Goal: Find contact information: Find contact information

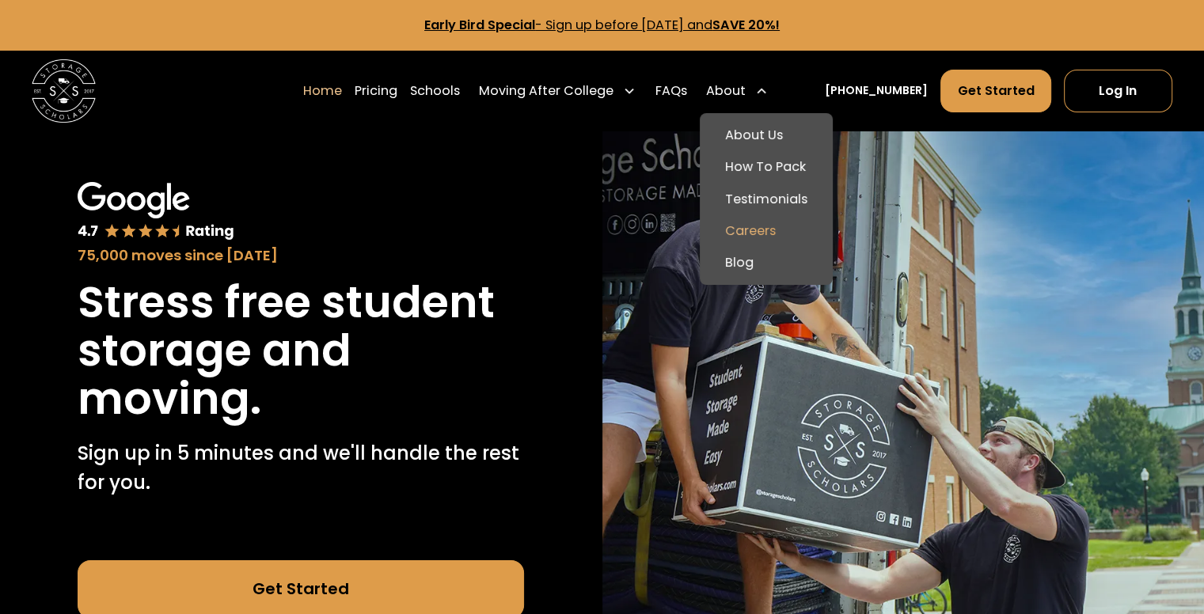
click at [763, 226] on link "Careers" at bounding box center [766, 231] width 120 height 32
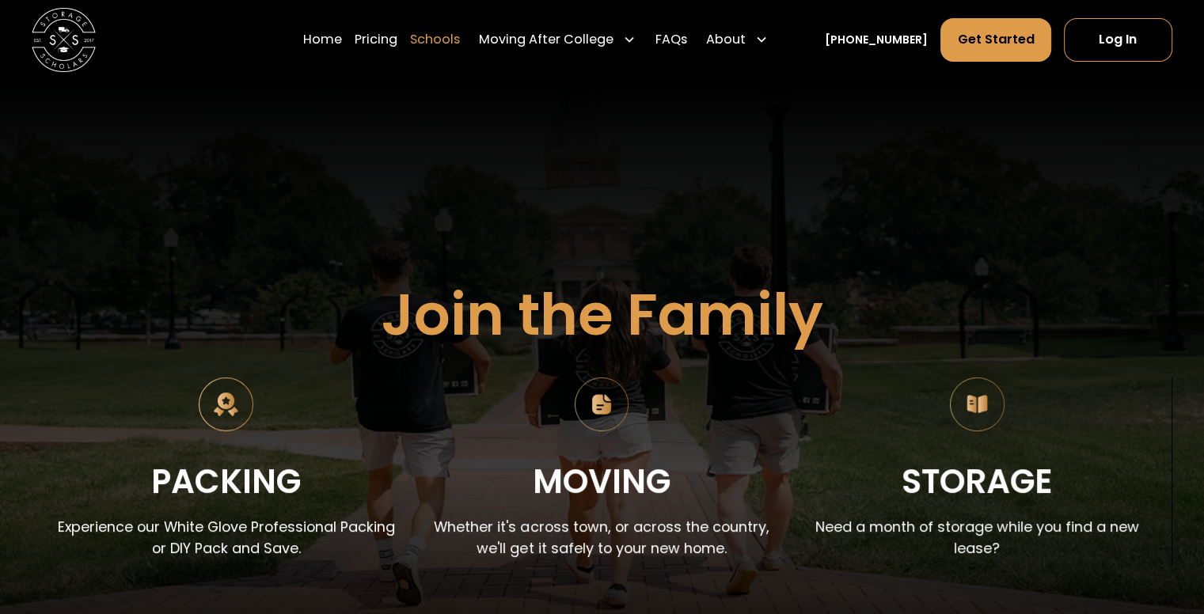
click at [452, 33] on link "Schools" at bounding box center [435, 39] width 50 height 44
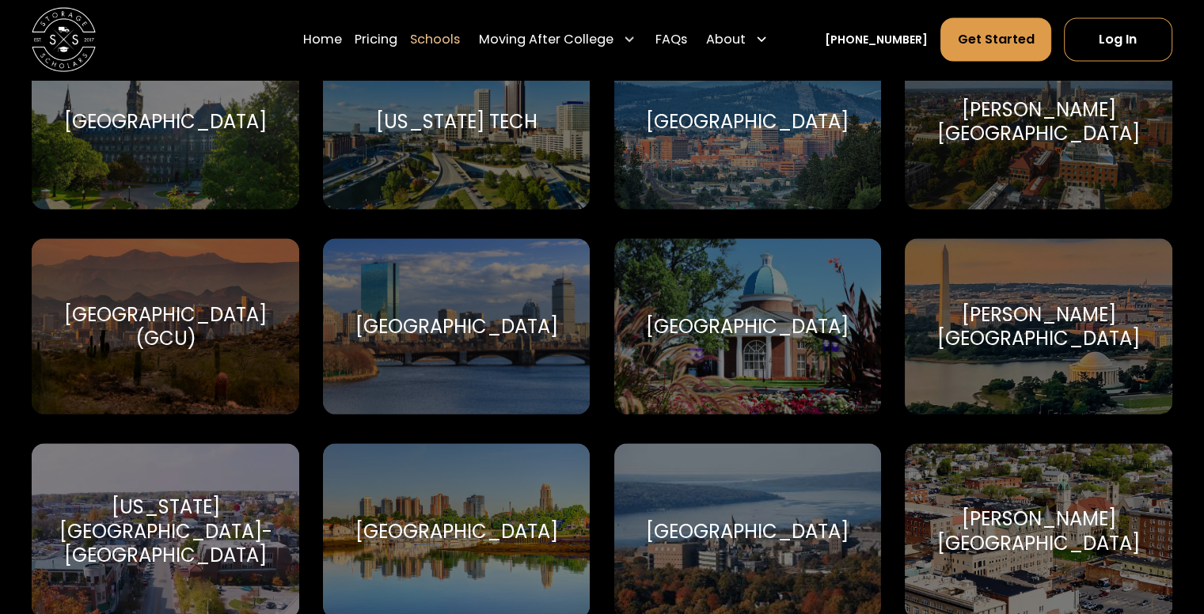
scroll to position [3239, 0]
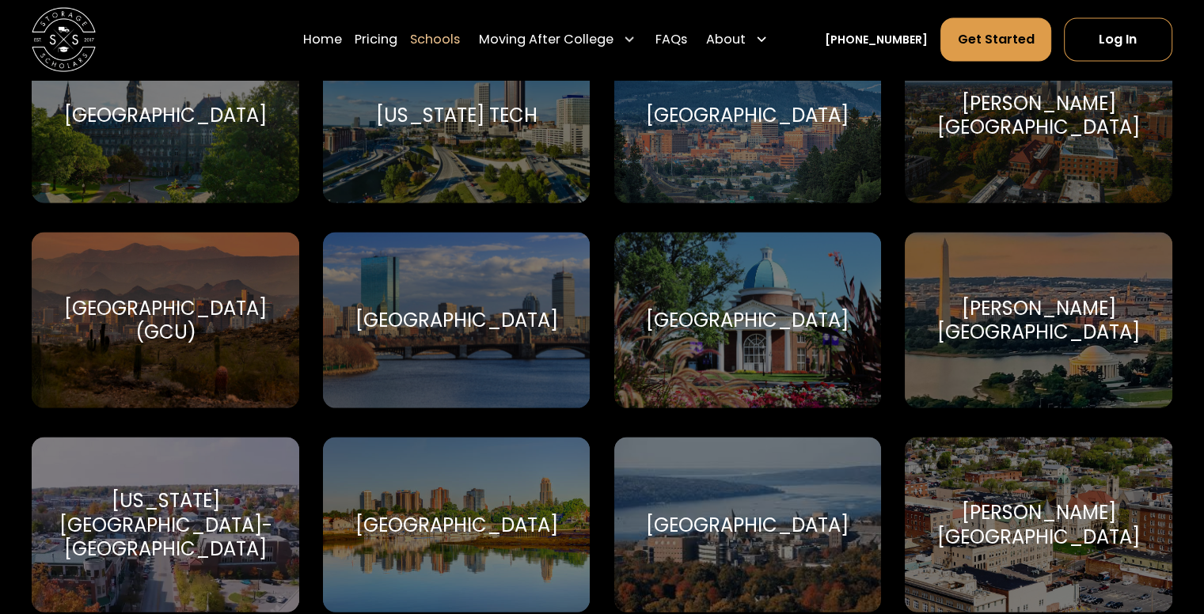
drag, startPoint x: 1213, startPoint y: 37, endPoint x: 1193, endPoint y: 355, distance: 318.9
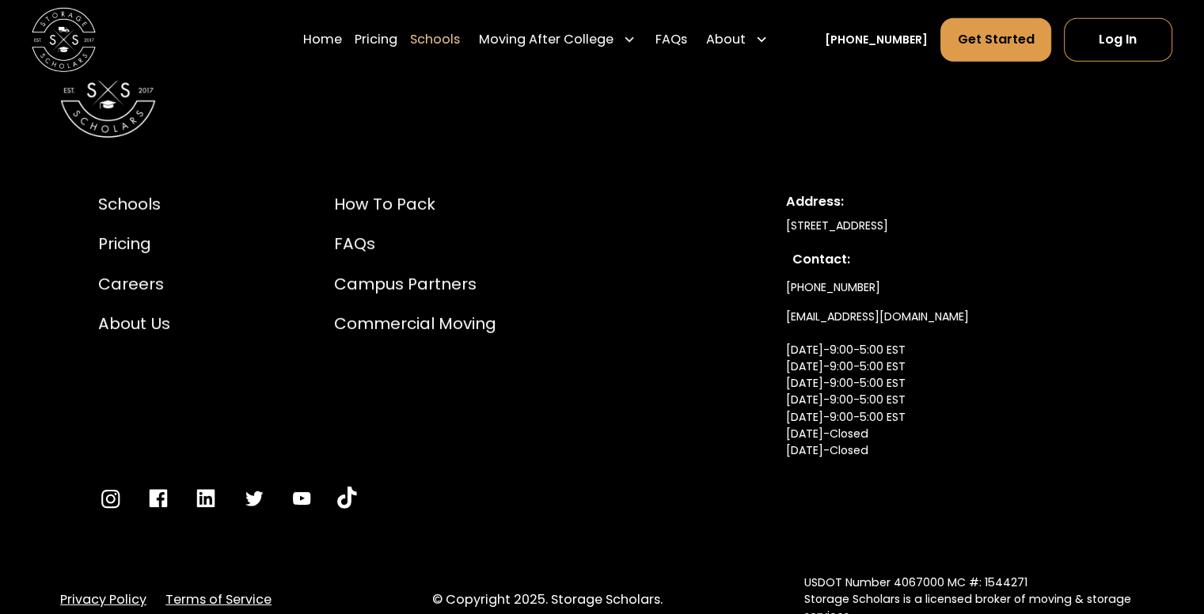
scroll to position [10772, 0]
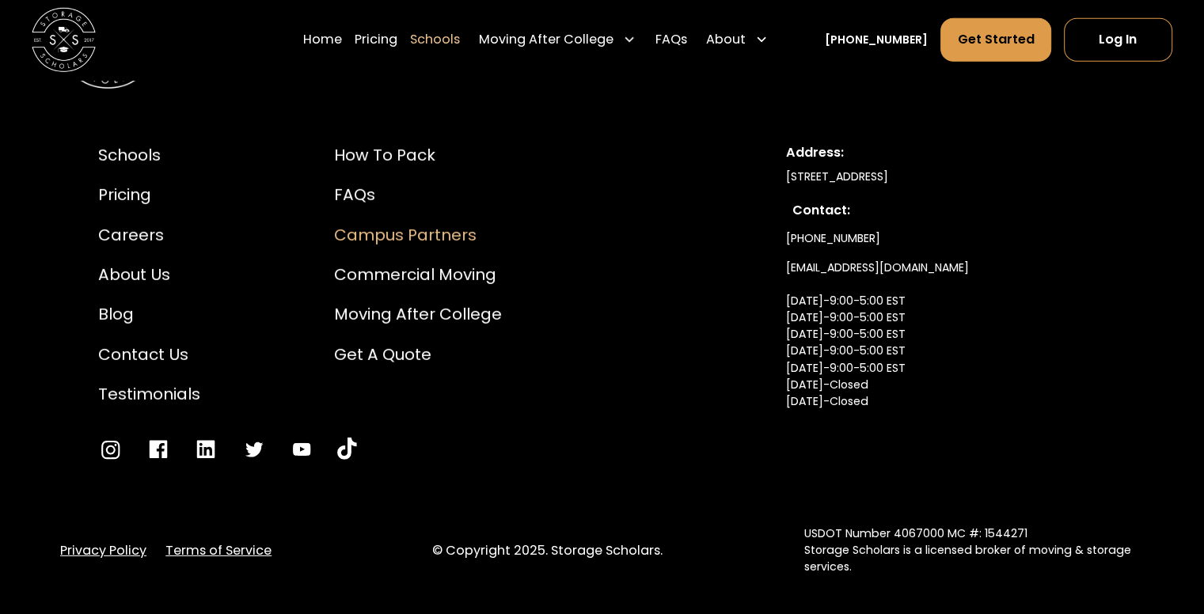
click at [397, 228] on div "Campus Partners" at bounding box center [418, 235] width 168 height 24
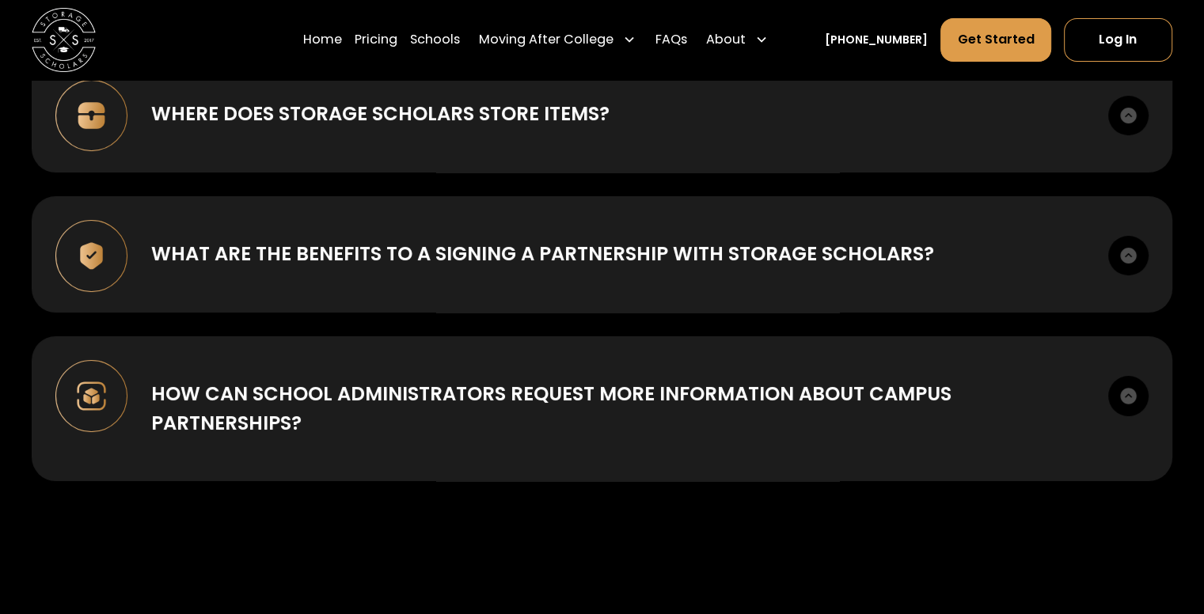
scroll to position [5994, 0]
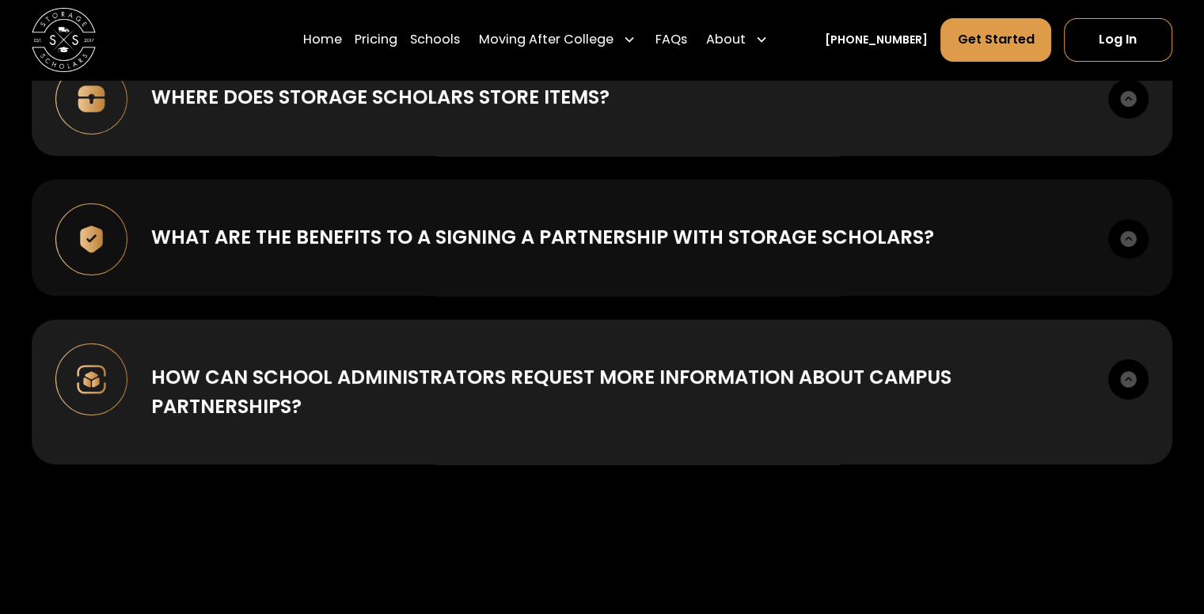
click at [1126, 228] on img at bounding box center [1128, 239] width 40 height 40
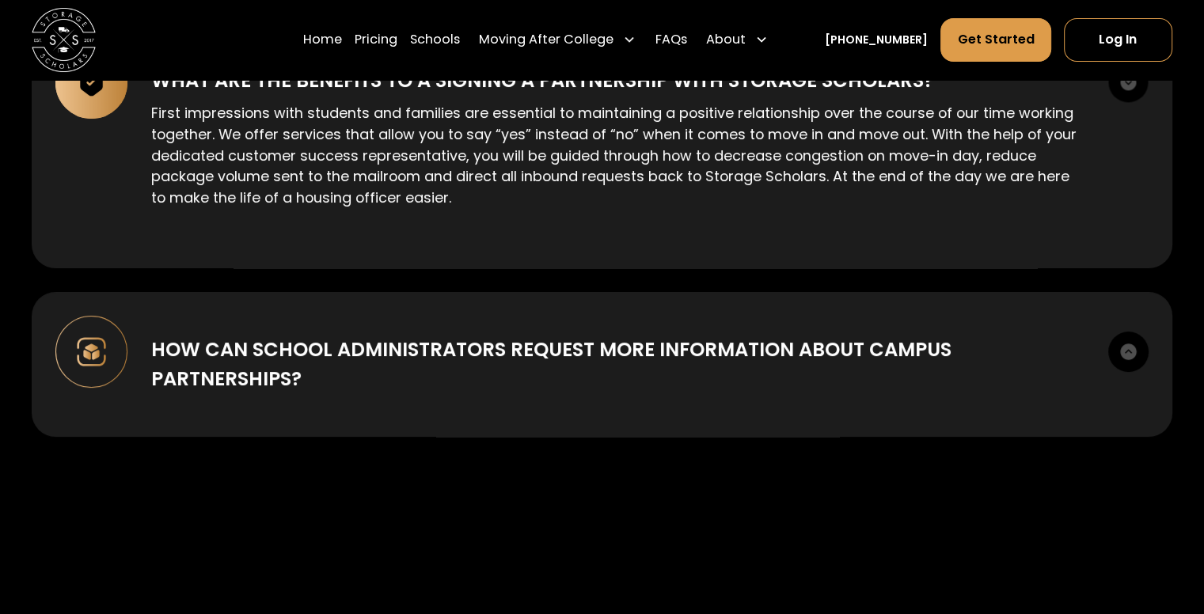
scroll to position [6168, 0]
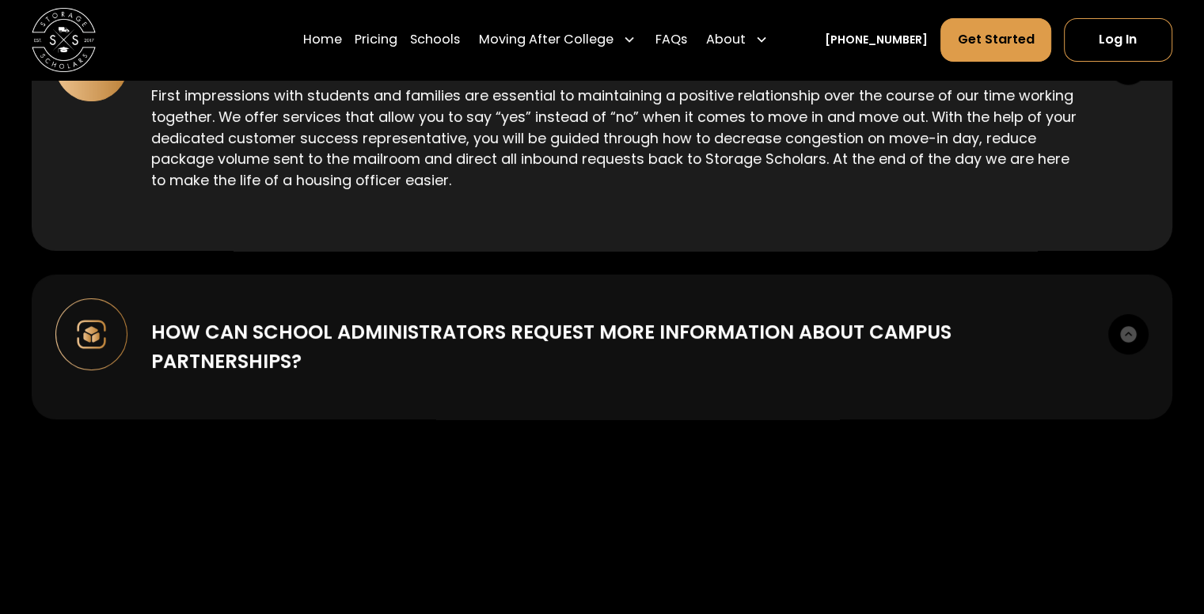
click at [1134, 319] on img at bounding box center [1128, 334] width 40 height 40
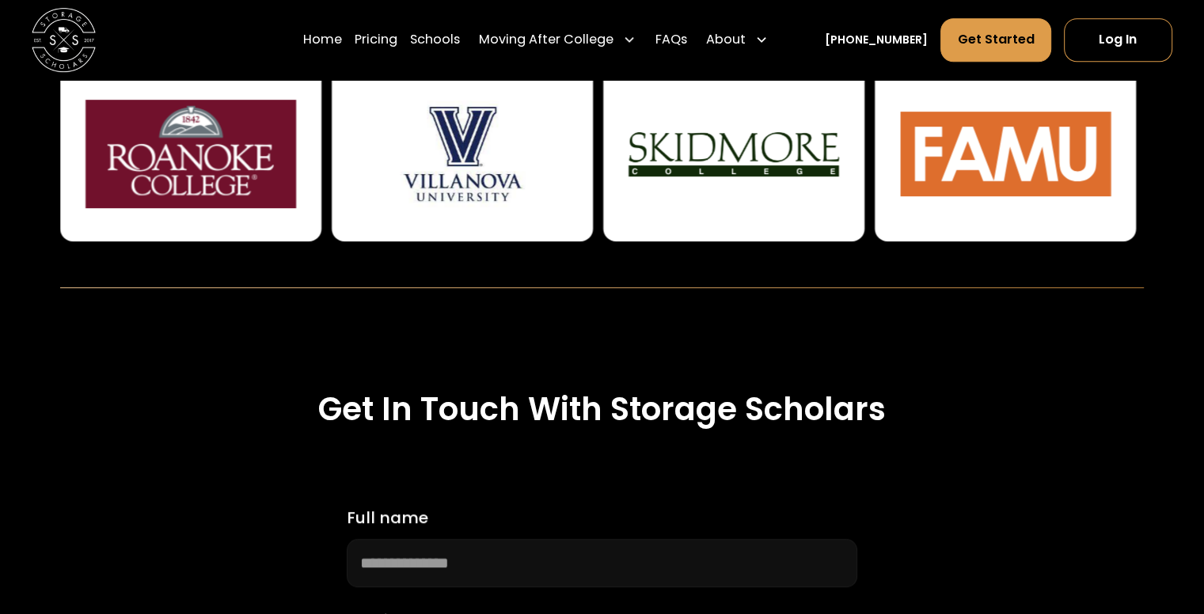
scroll to position [0, 0]
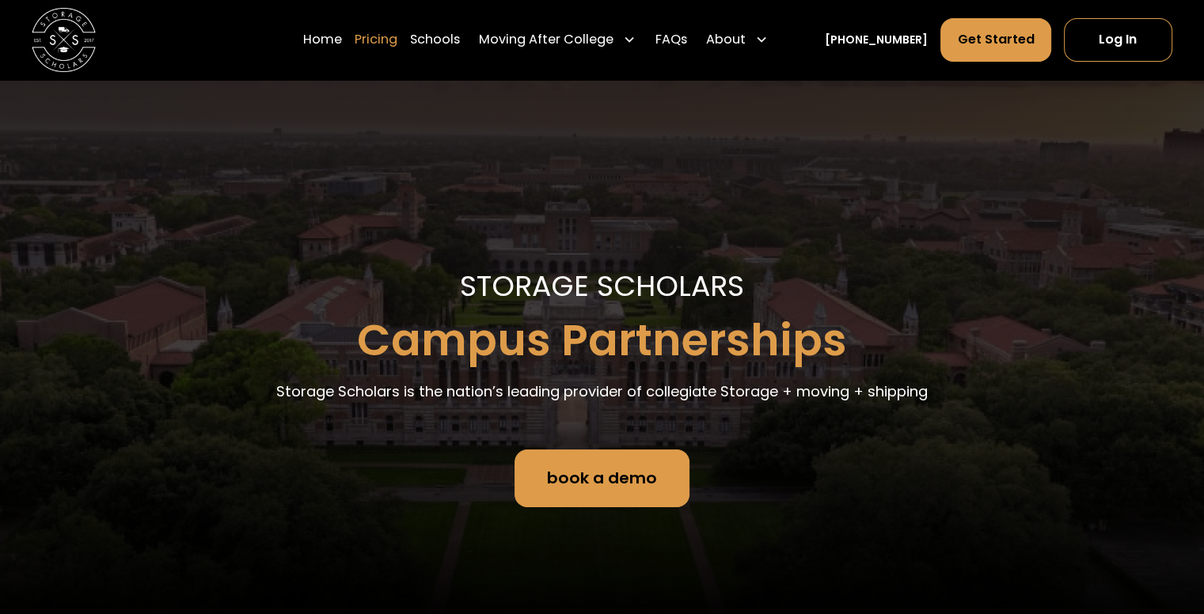
click at [397, 45] on link "Pricing" at bounding box center [376, 39] width 43 height 44
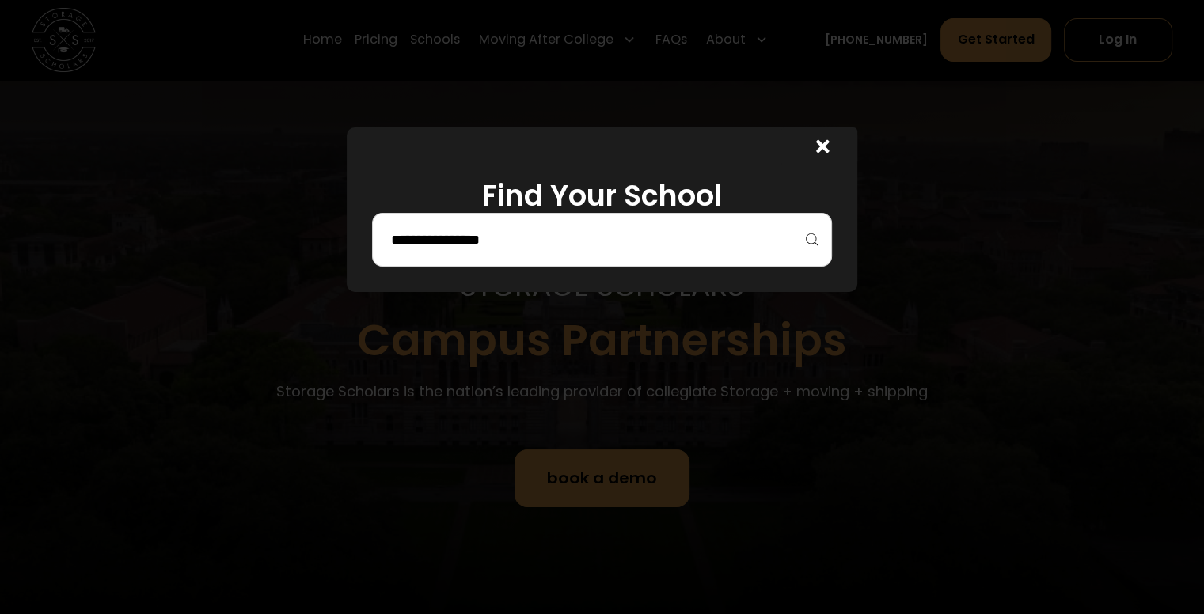
click at [636, 236] on input "search" at bounding box center [602, 239] width 426 height 27
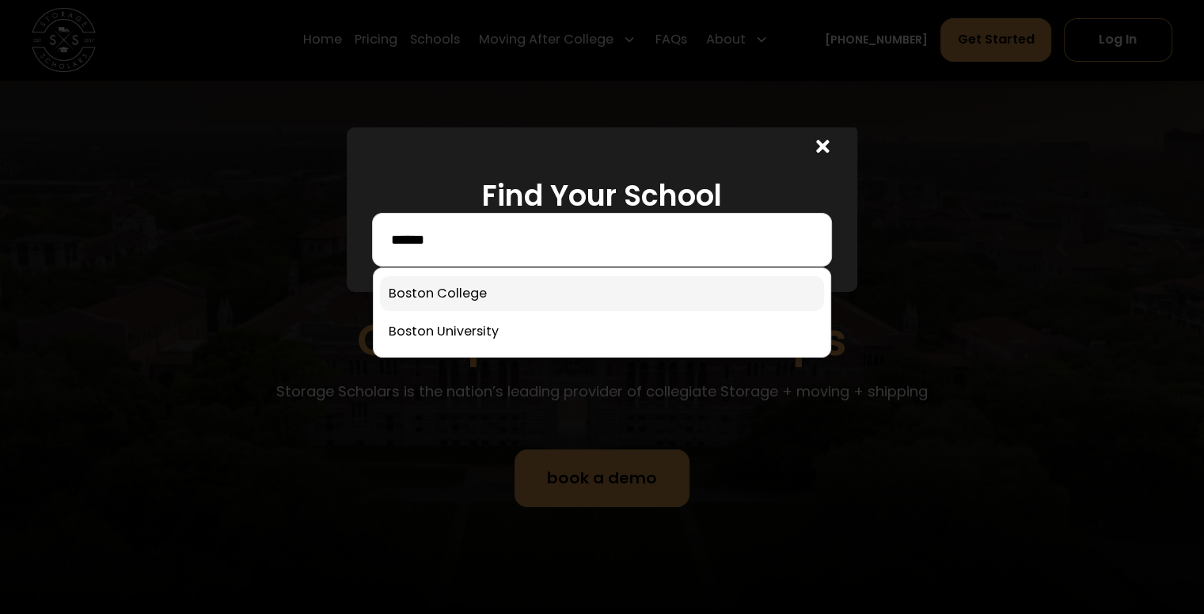
type input "******"
click at [592, 293] on link at bounding box center [601, 293] width 443 height 35
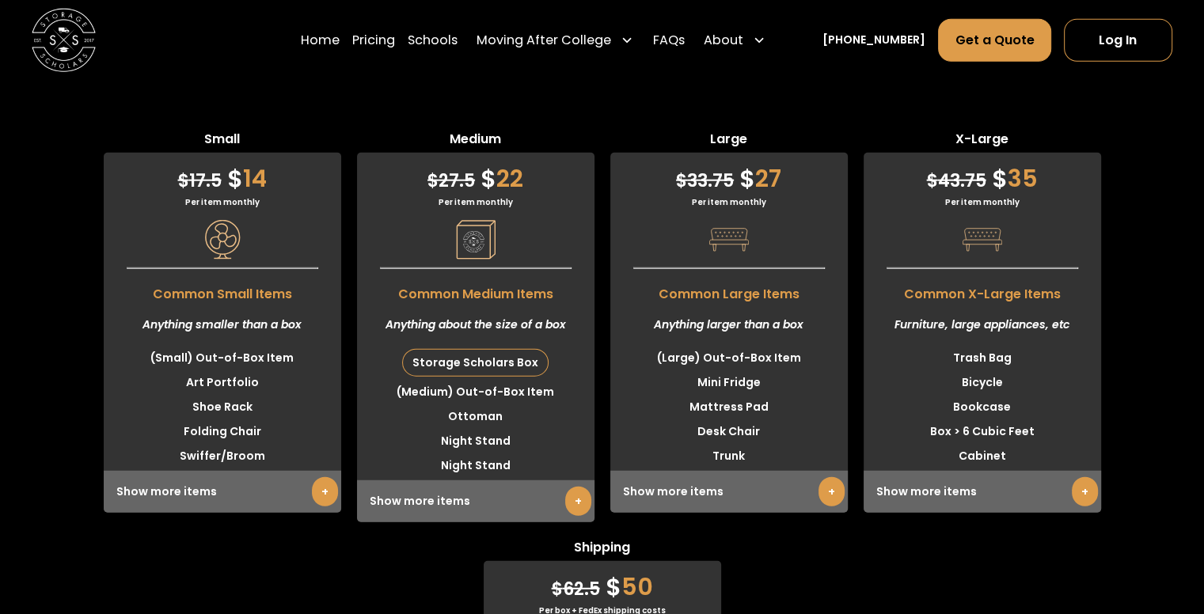
click at [489, 350] on div "Storage Scholars Box" at bounding box center [475, 363] width 145 height 26
click at [575, 487] on link "+" at bounding box center [578, 501] width 26 height 29
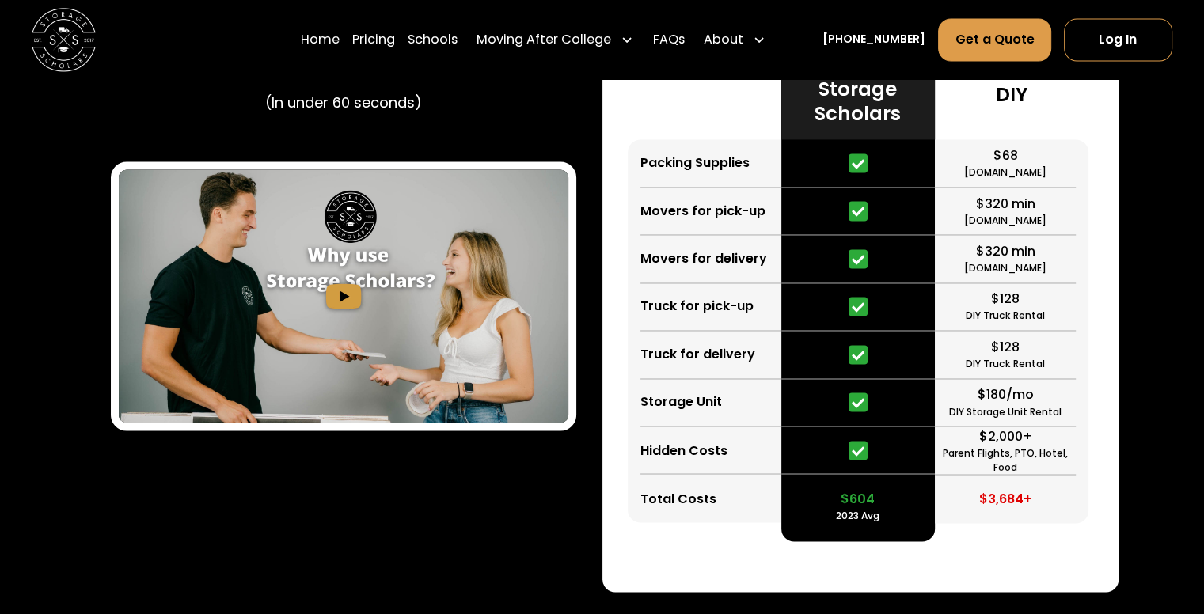
scroll to position [2578, 0]
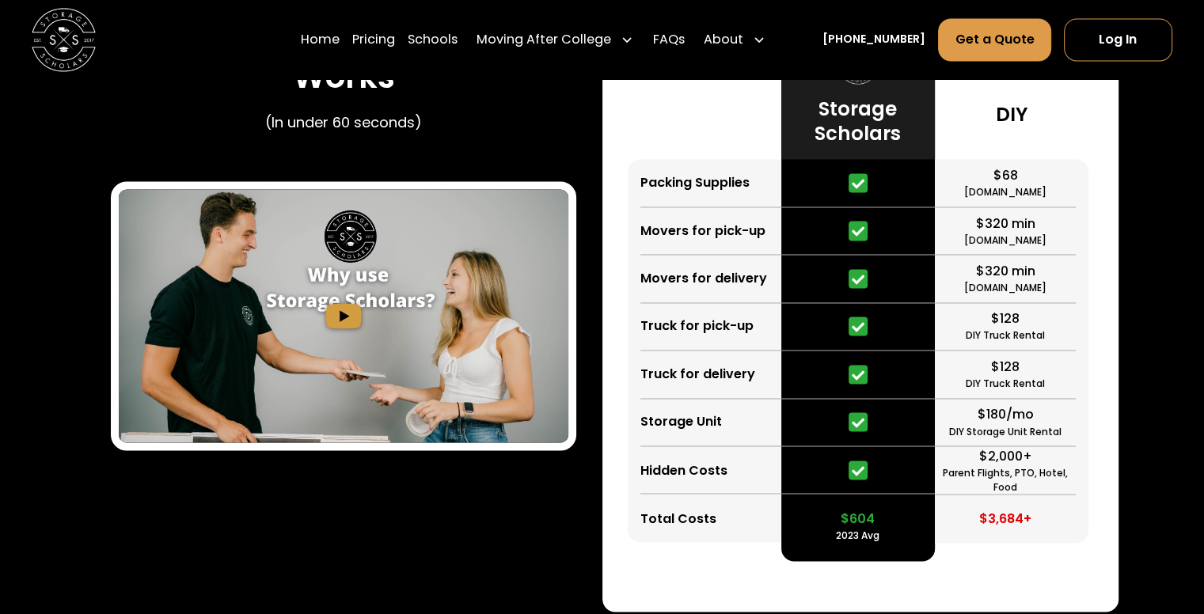
click at [340, 254] on img "open lightbox" at bounding box center [344, 315] width 450 height 253
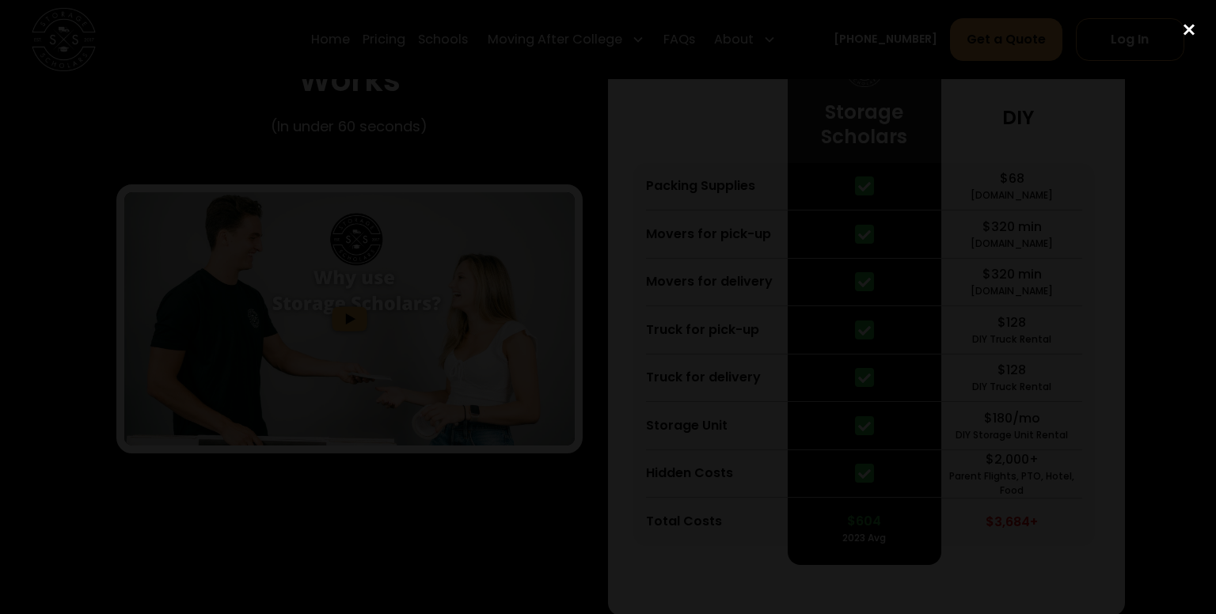
click at [1184, 36] on div "close lightbox" at bounding box center [1189, 30] width 54 height 35
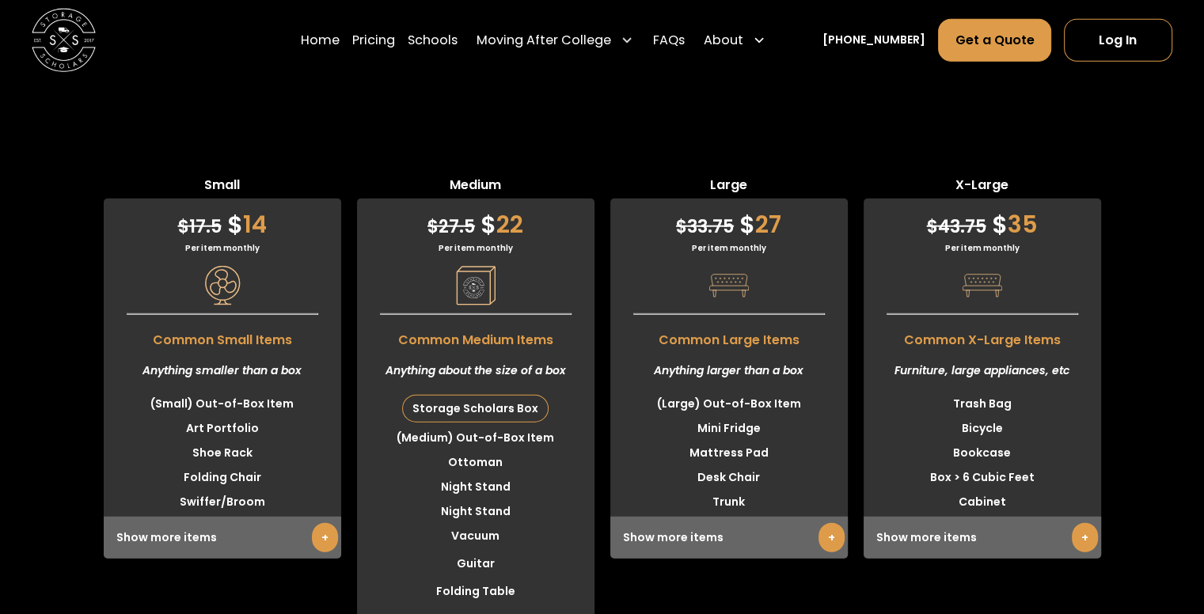
scroll to position [4059, 0]
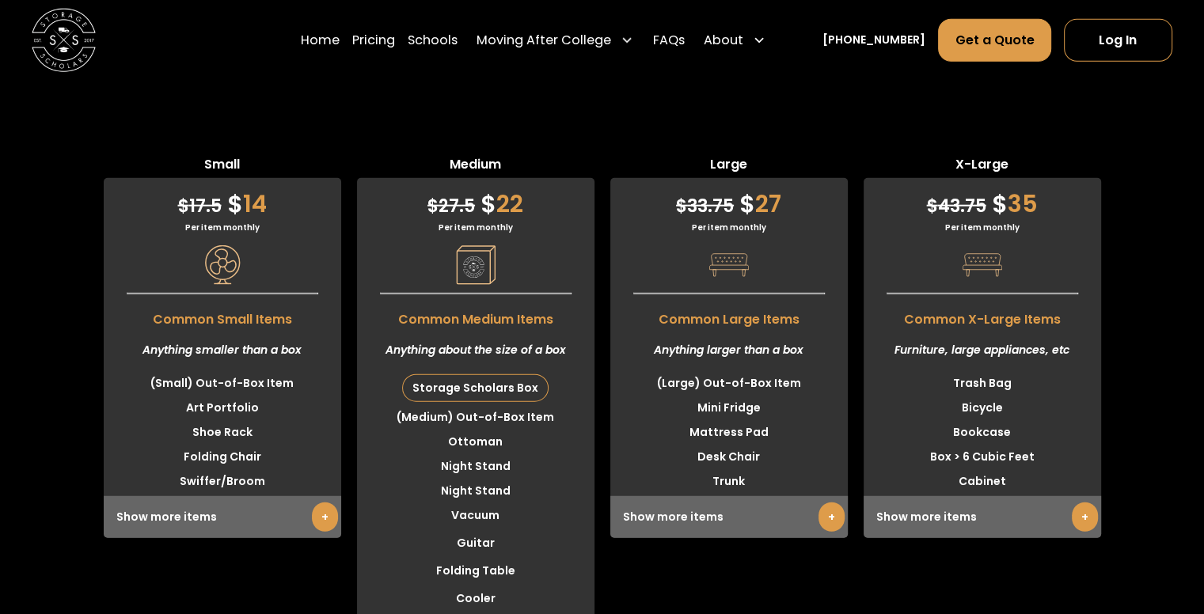
click at [1092, 503] on link "+" at bounding box center [1085, 517] width 26 height 29
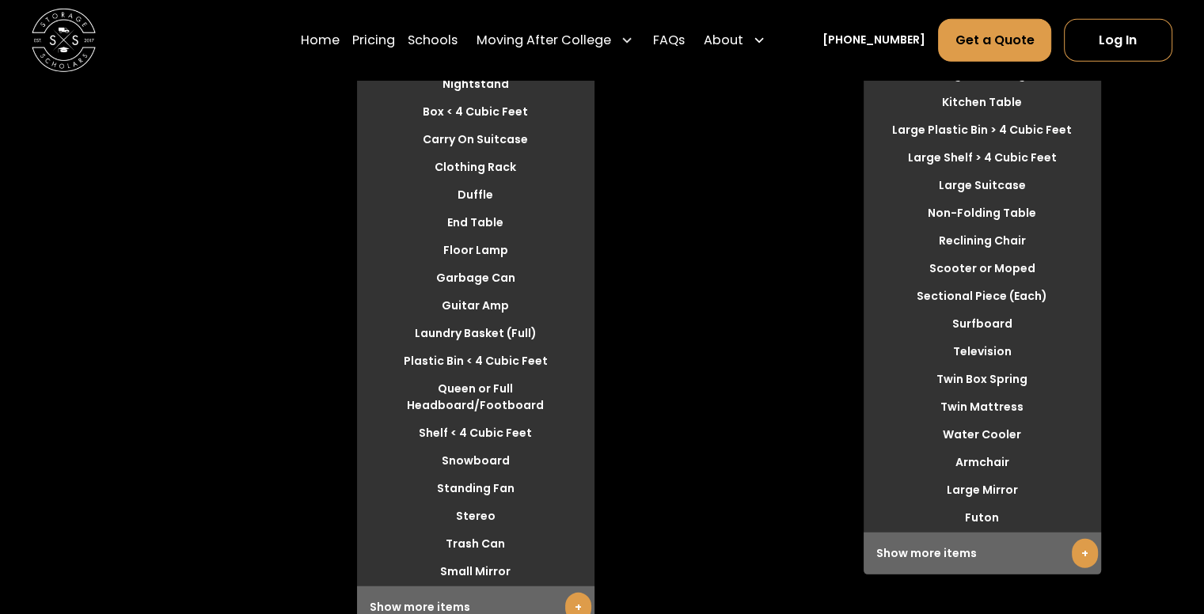
scroll to position [4627, 0]
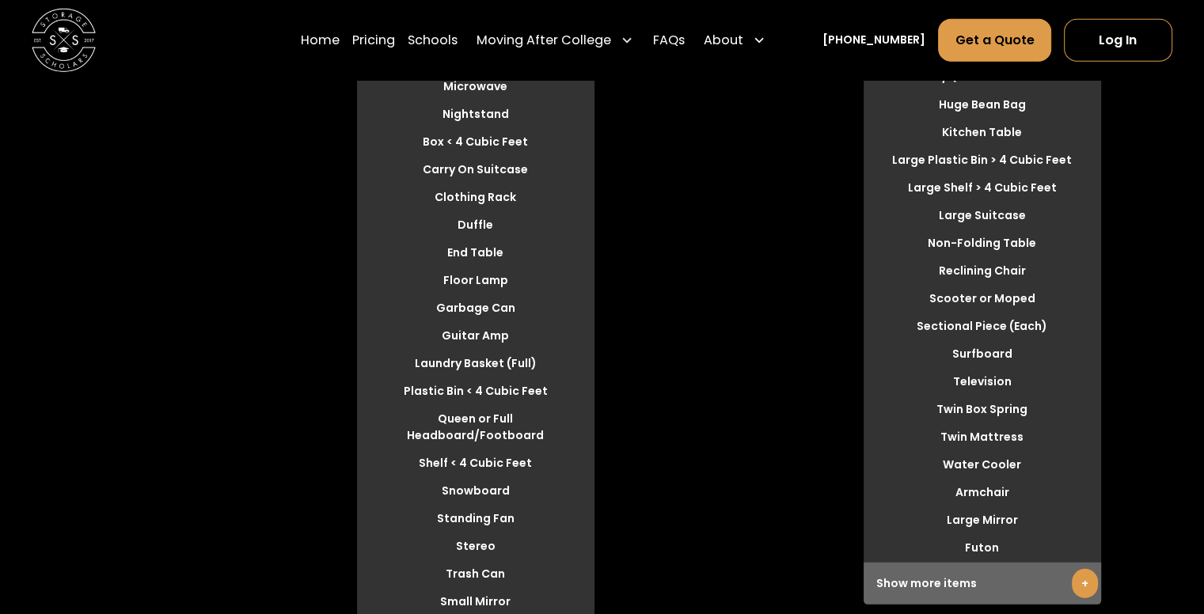
click at [1075, 569] on link "+" at bounding box center [1085, 583] width 26 height 29
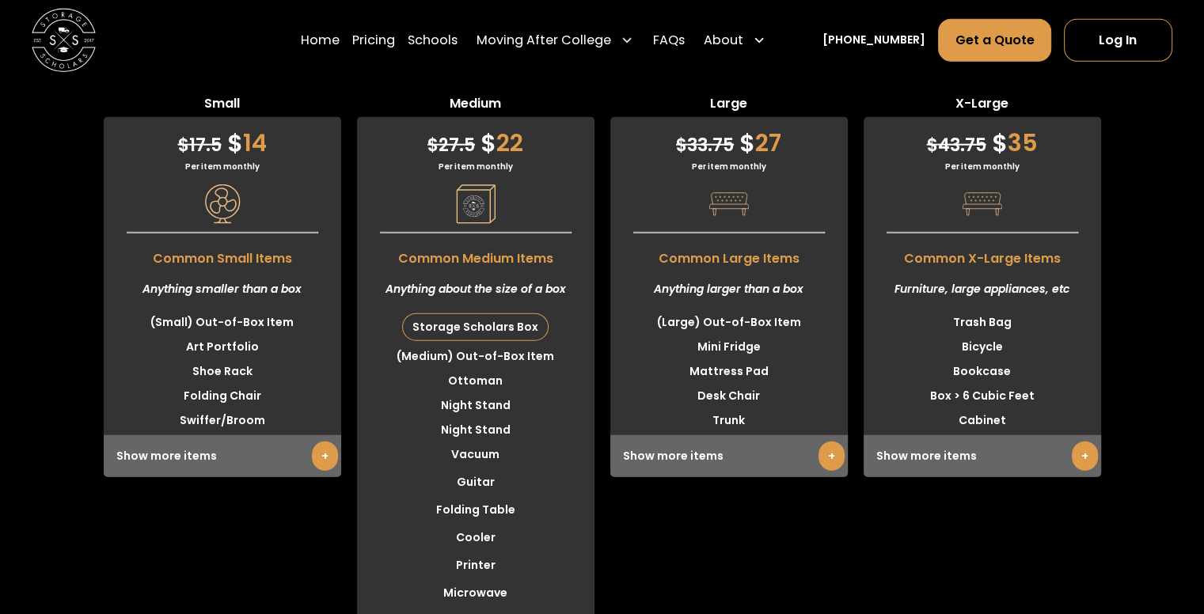
scroll to position [4110, 0]
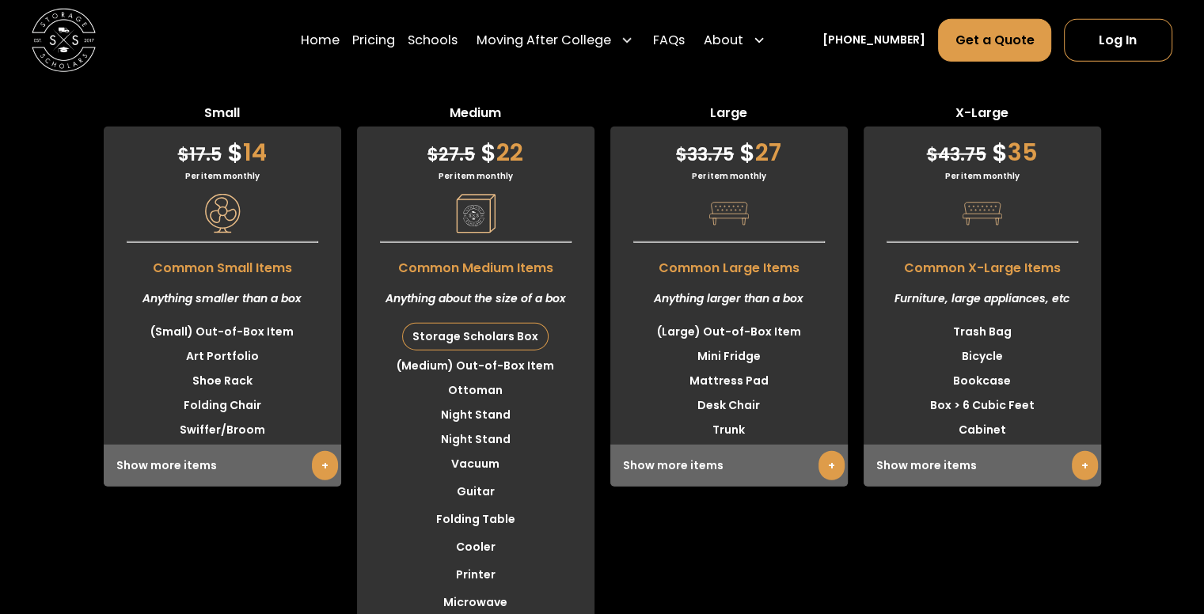
click at [1089, 451] on link "+" at bounding box center [1085, 465] width 26 height 29
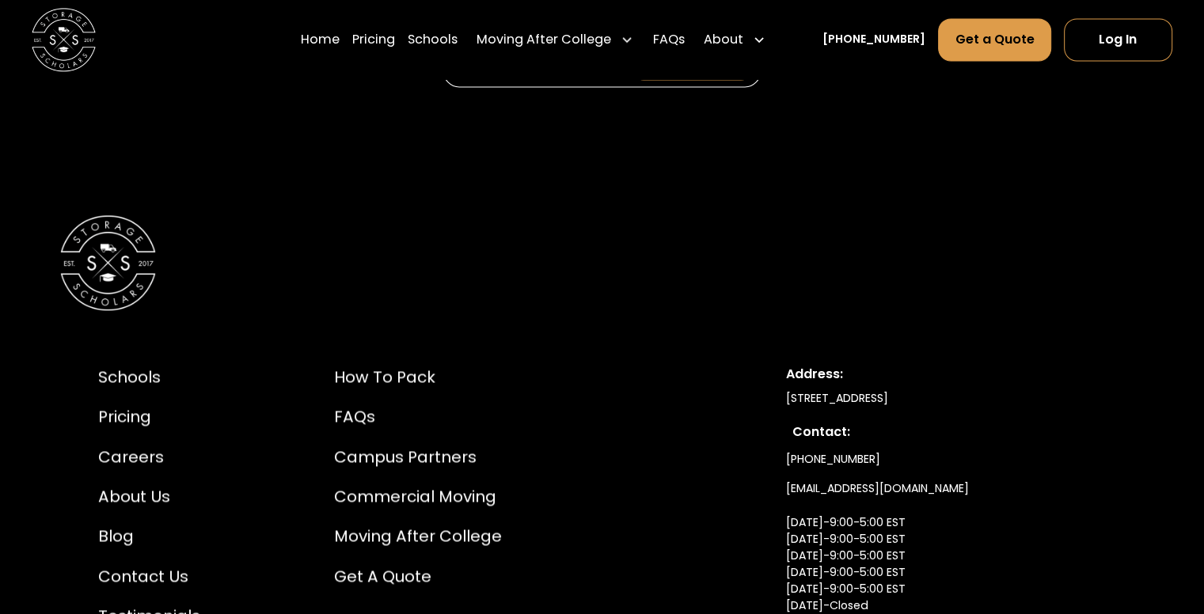
scroll to position [8445, 0]
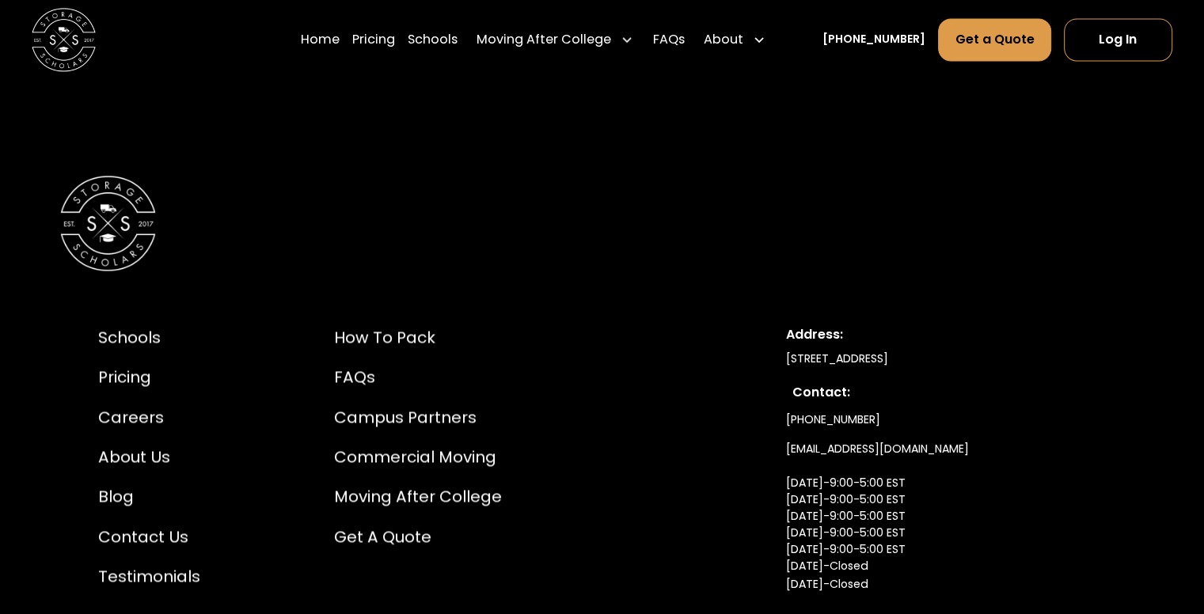
click at [1195, 573] on div "Schools Pricing Careers About Us Blog Contact Us Testimonials How to Pack FAQs …" at bounding box center [602, 467] width 1204 height 710
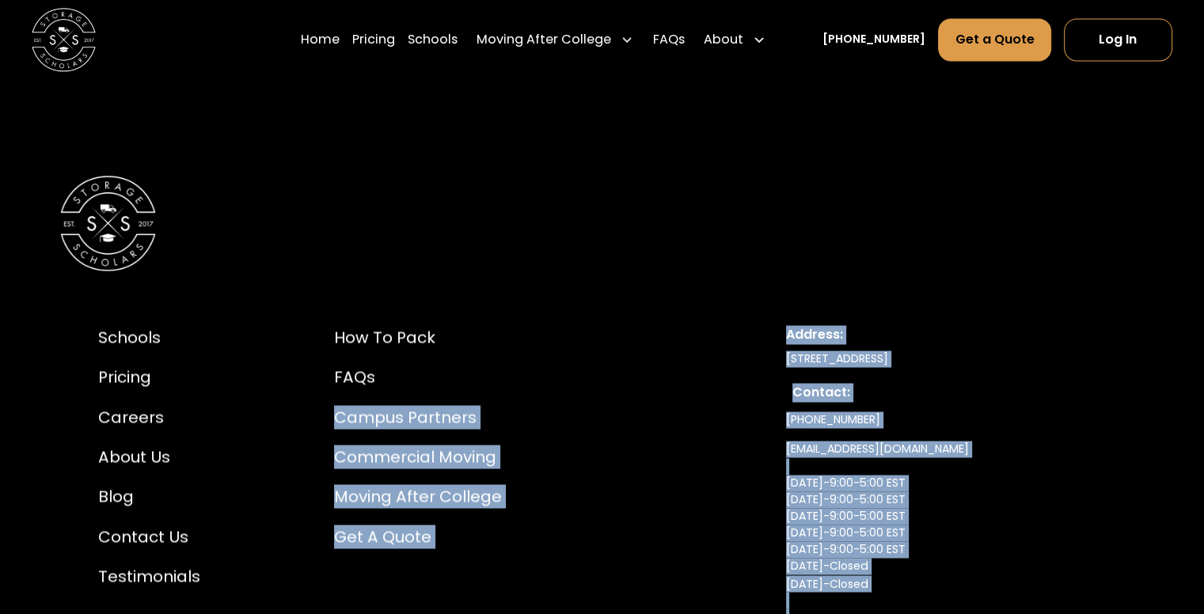
click at [581, 262] on div "Schools Pricing Careers About Us Blog Contact Us Testimonials How to Pack FAQs …" at bounding box center [602, 467] width 1204 height 710
click at [443, 36] on link "Schools" at bounding box center [433, 39] width 50 height 44
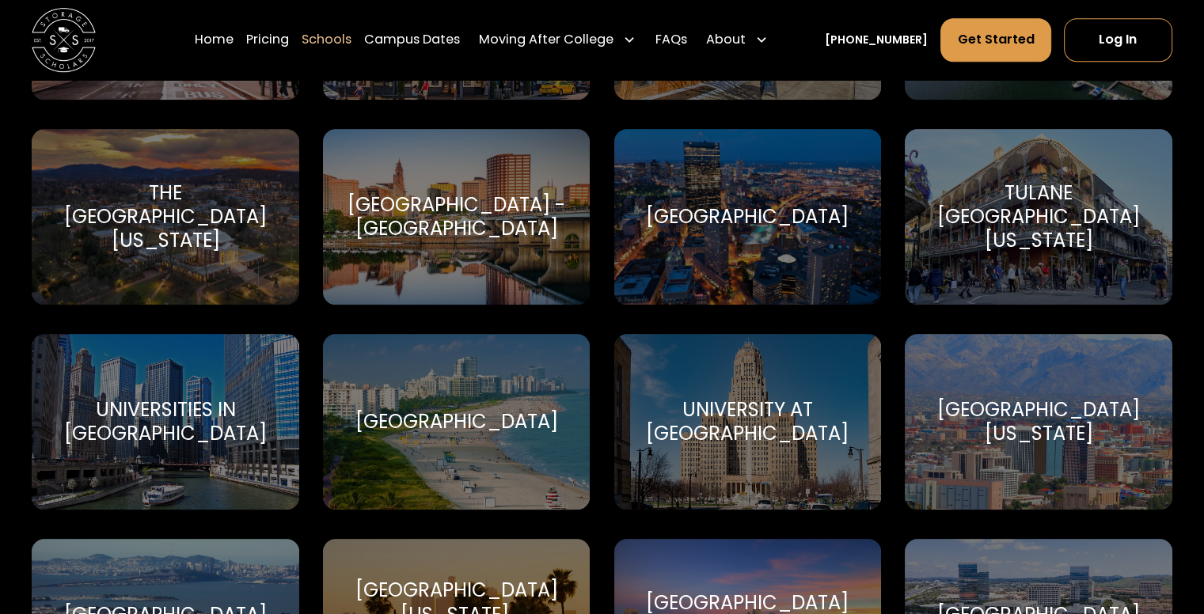
scroll to position [10790, 0]
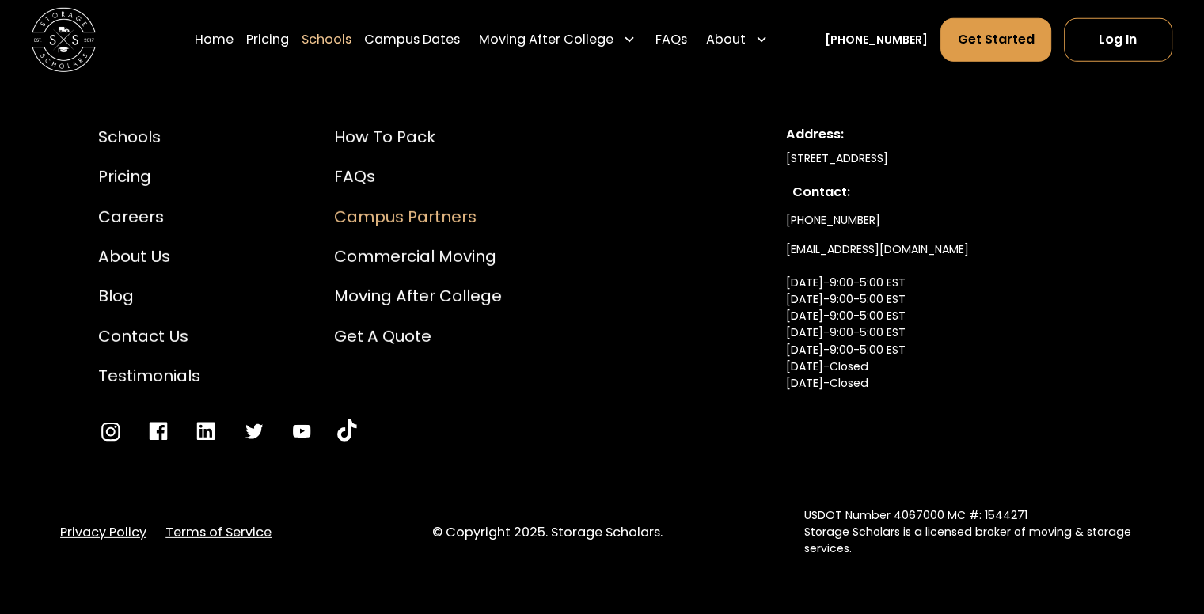
click at [386, 210] on div "Campus Partners" at bounding box center [418, 217] width 168 height 24
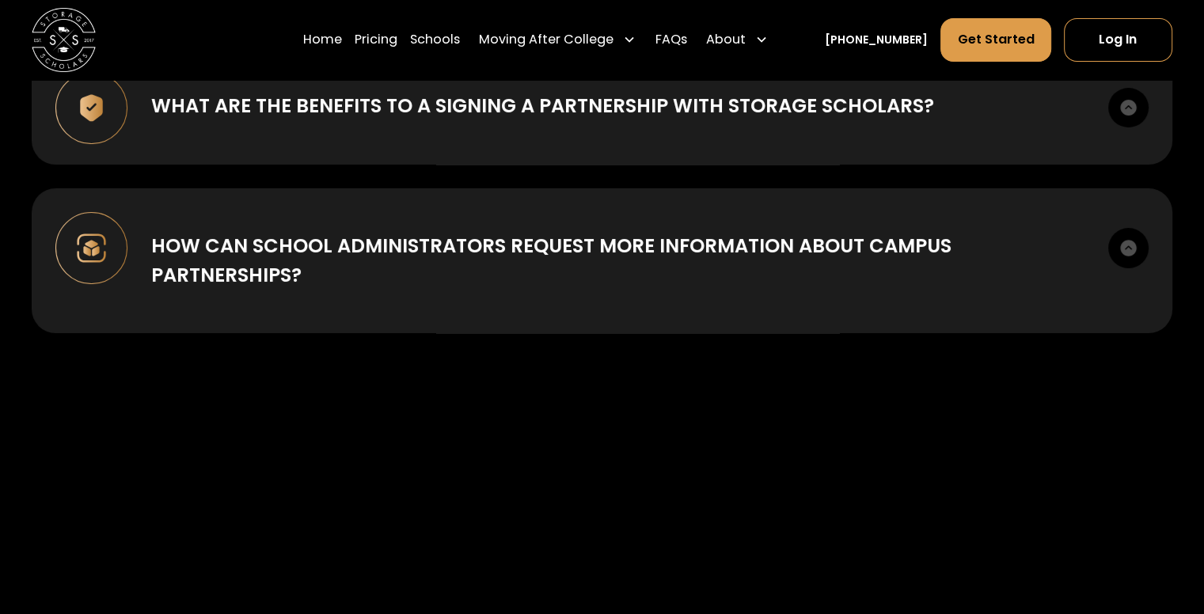
scroll to position [6117, 0]
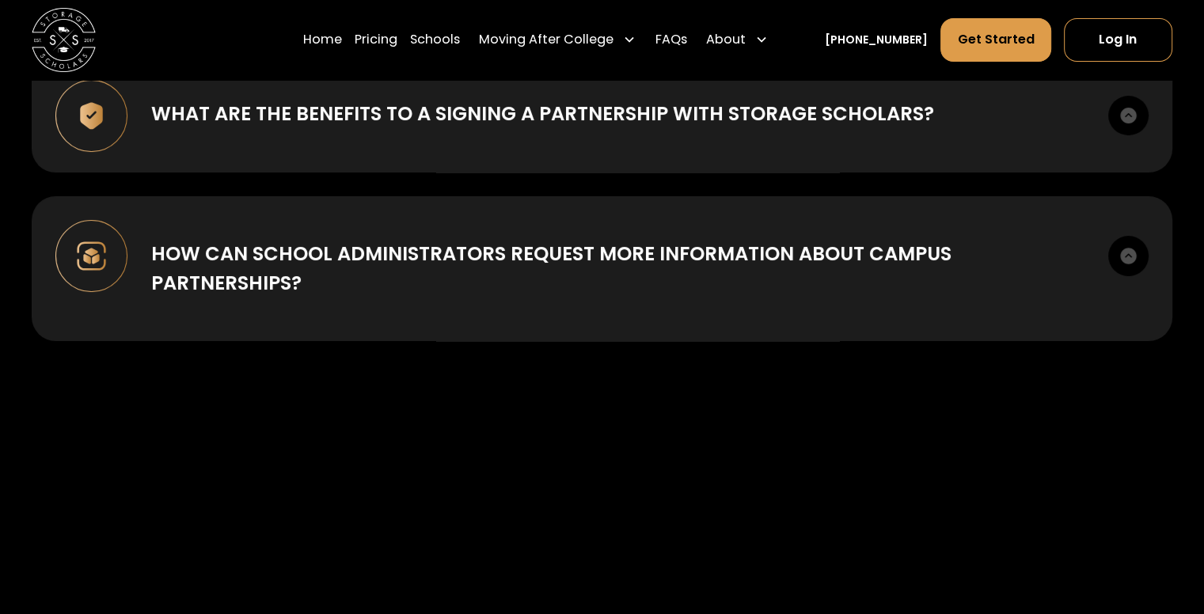
drag, startPoint x: 1210, startPoint y: 485, endPoint x: 801, endPoint y: 536, distance: 412.4
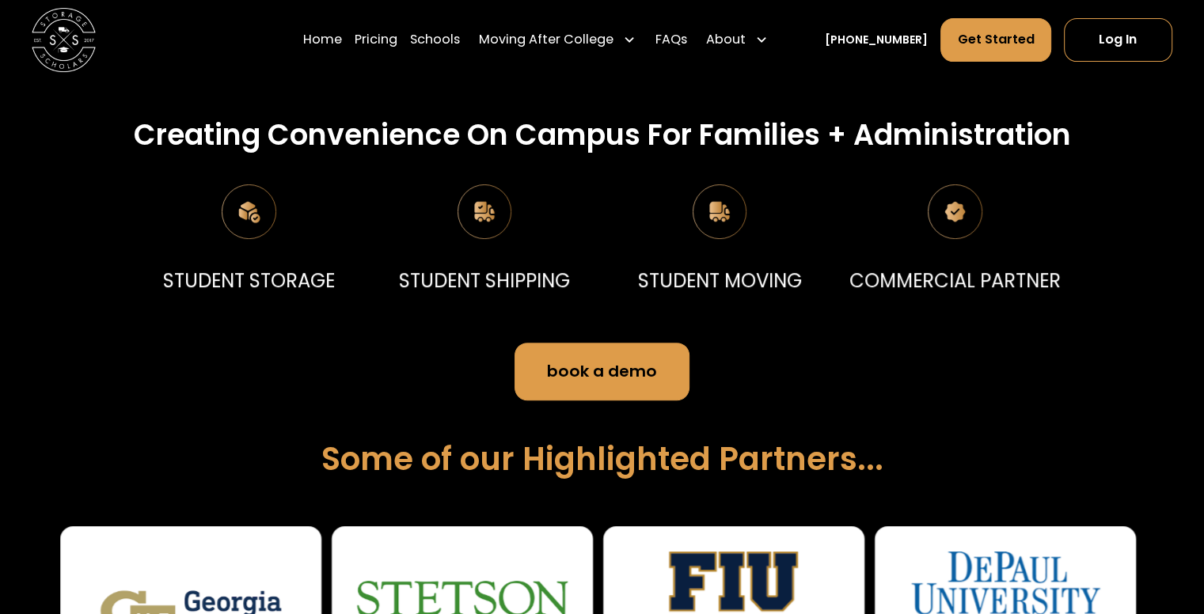
scroll to position [0, 0]
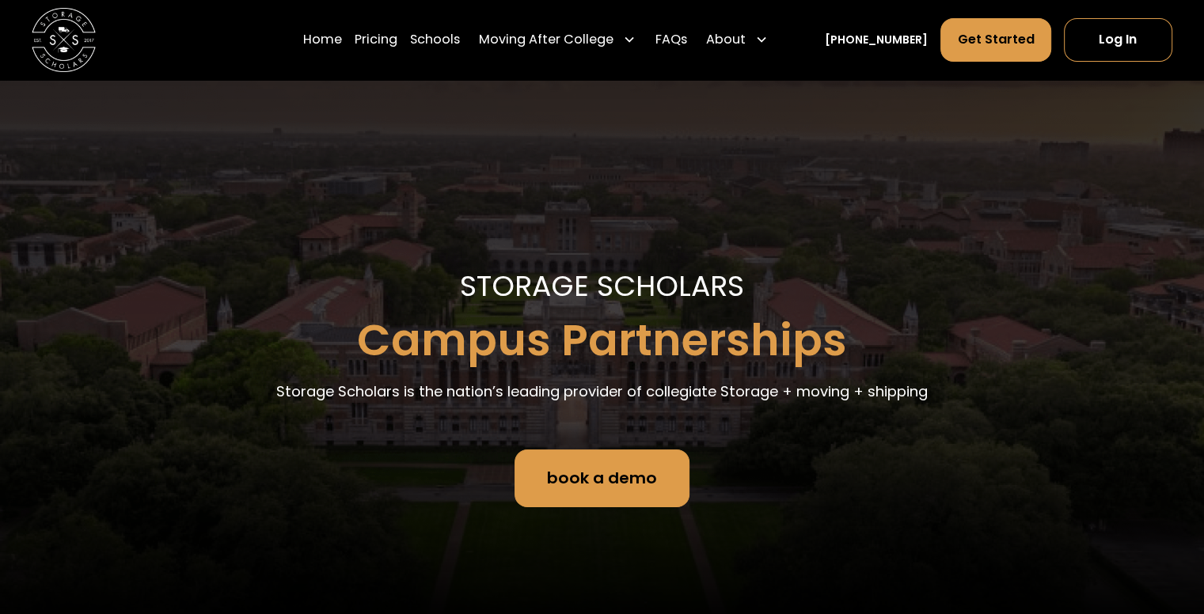
drag, startPoint x: 1208, startPoint y: 485, endPoint x: 1209, endPoint y: -69, distance: 554.1
click at [1203, 0] on html "Home Pricing Schools Moving After College Commercial Moving Post Grad Moving Ge…" at bounding box center [602, 307] width 1204 height 614
click at [686, 41] on link "FAQs" at bounding box center [671, 39] width 32 height 44
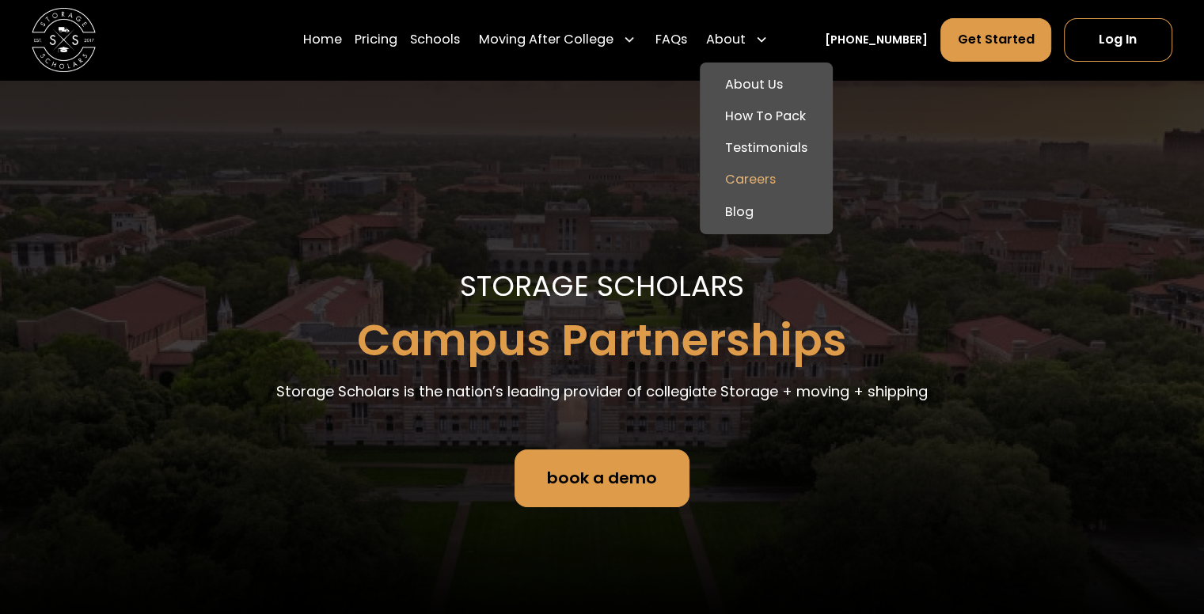
click at [766, 188] on link "Careers" at bounding box center [766, 180] width 120 height 32
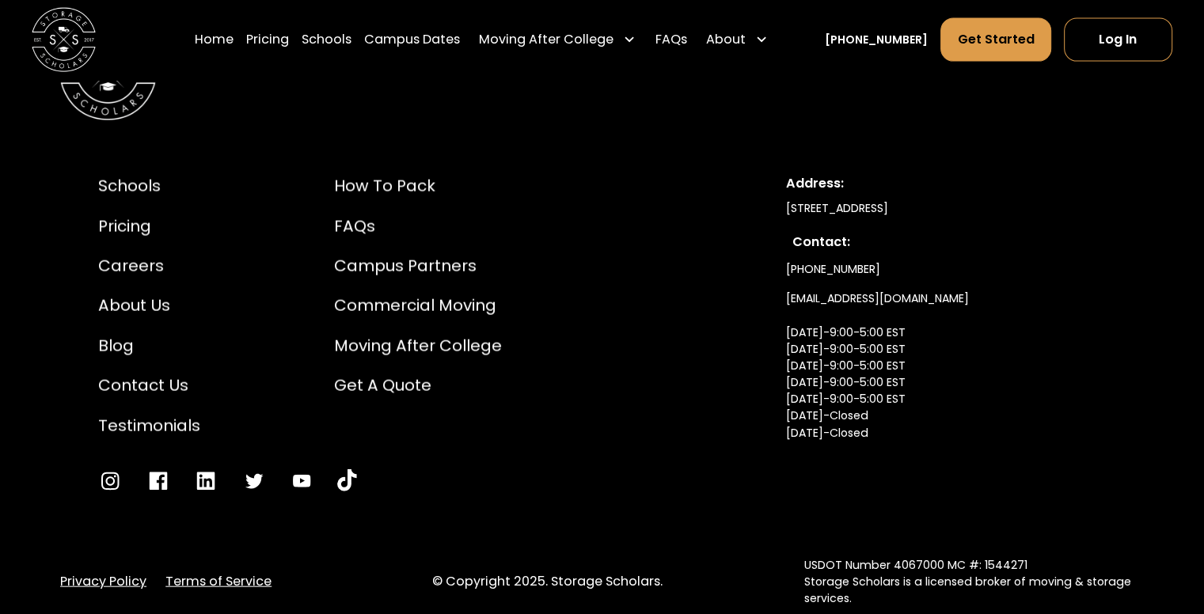
scroll to position [3545, 0]
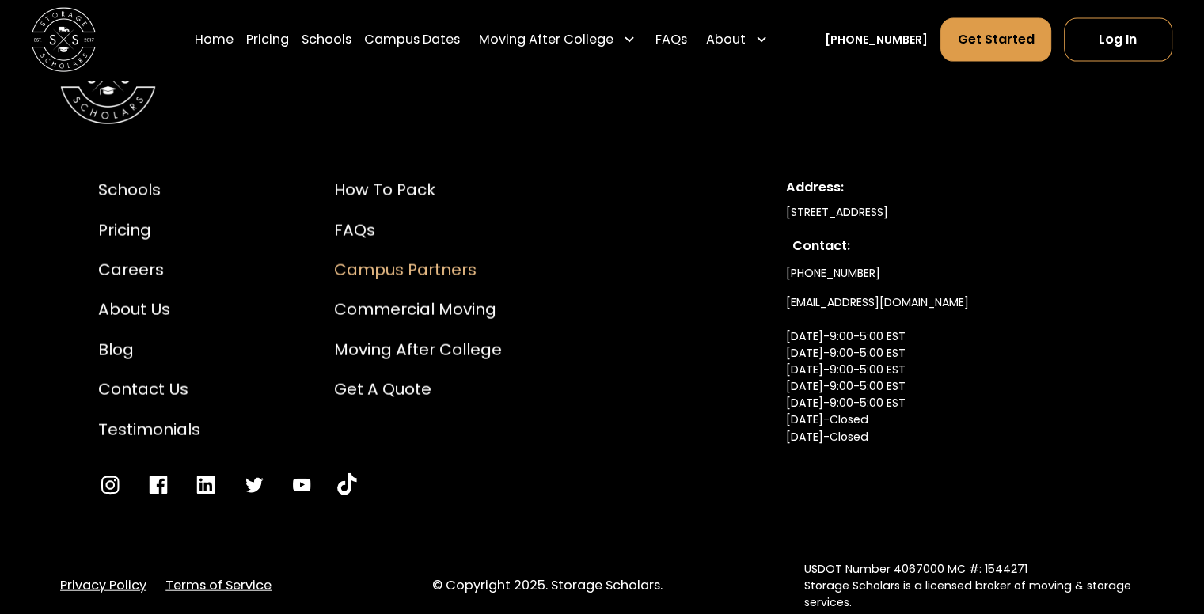
click at [440, 266] on div "Campus Partners" at bounding box center [418, 270] width 168 height 24
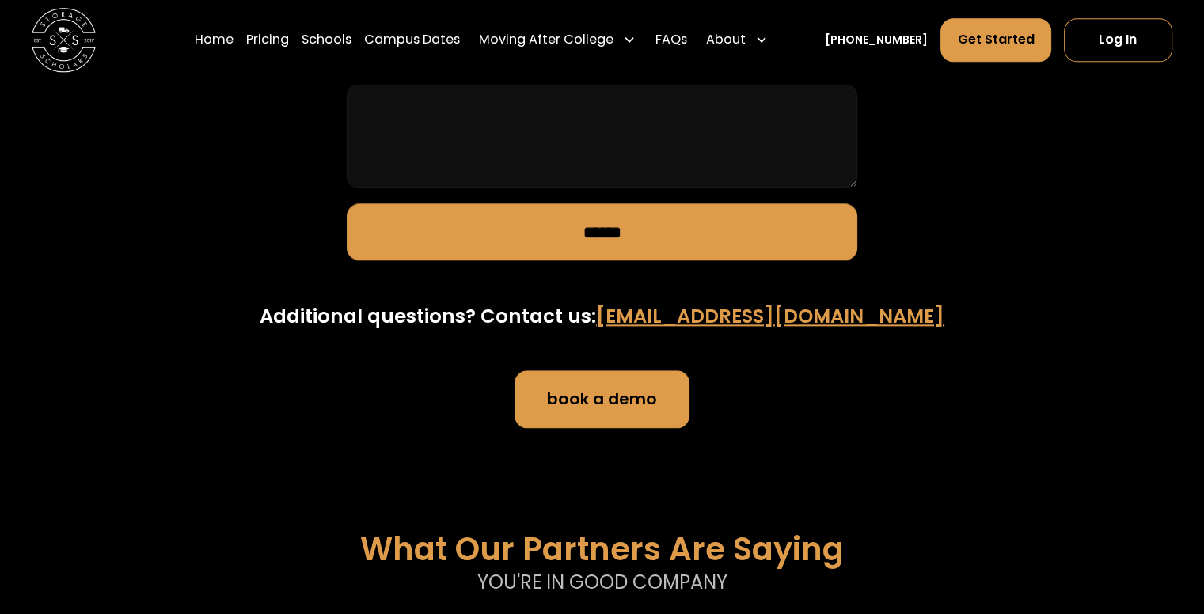
scroll to position [1791, 0]
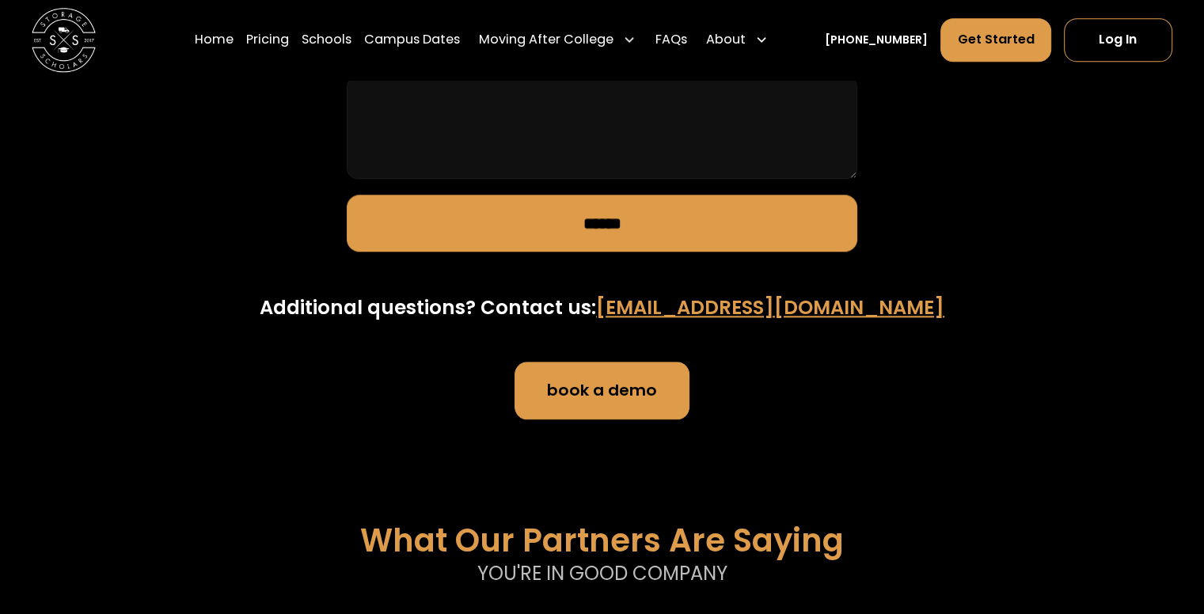
drag, startPoint x: 716, startPoint y: 165, endPoint x: 1064, endPoint y: 295, distance: 371.7
click at [1064, 295] on div "Additional questions? Contact us: [EMAIL_ADDRESS][DOMAIN_NAME] book a demo" at bounding box center [602, 357] width 1140 height 126
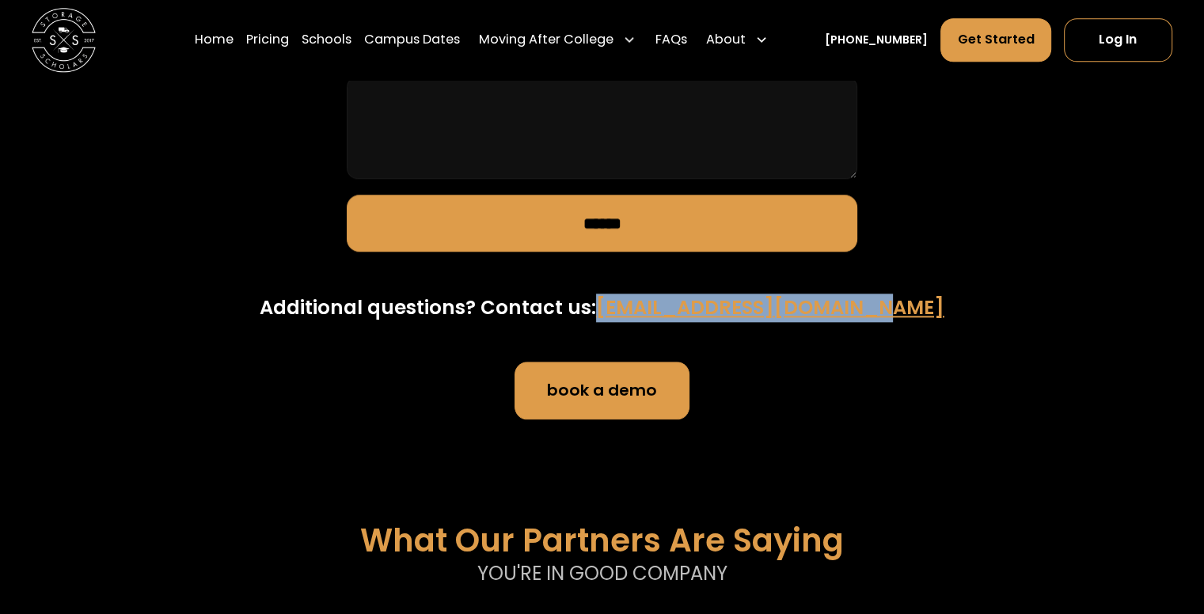
drag, startPoint x: 828, startPoint y: 315, endPoint x: 626, endPoint y: 335, distance: 202.8
click at [626, 335] on div "Additional questions? Contact us: [EMAIL_ADDRESS][DOMAIN_NAME] book a demo" at bounding box center [602, 357] width 1140 height 126
copy h4 "[EMAIL_ADDRESS][DOMAIN_NAME]"
